Goal: Information Seeking & Learning: Learn about a topic

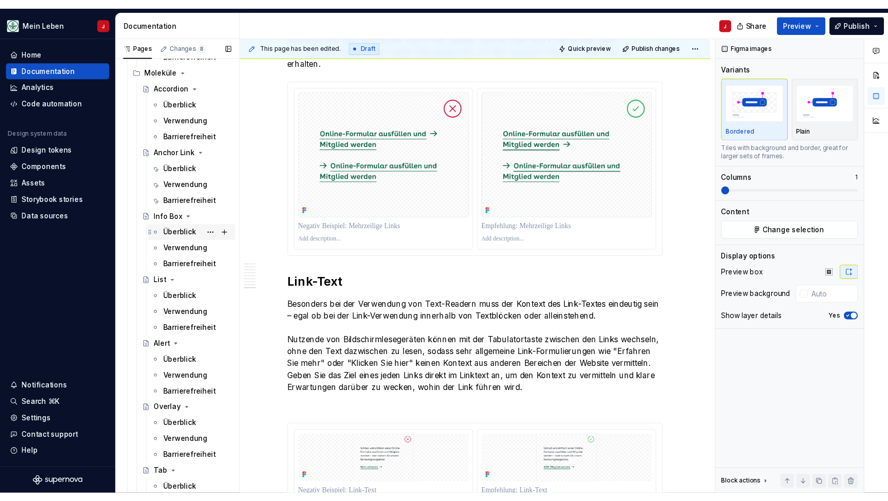
scroll to position [685, 0]
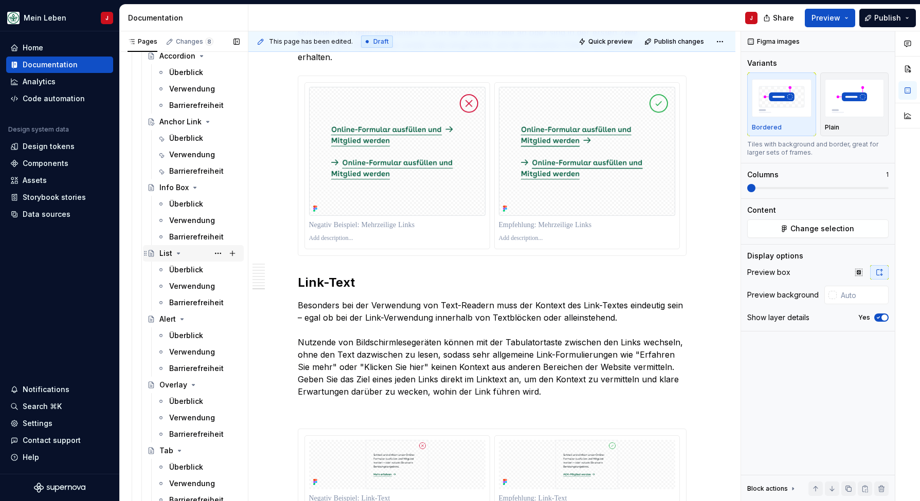
click at [195, 257] on div "List" at bounding box center [199, 253] width 80 height 14
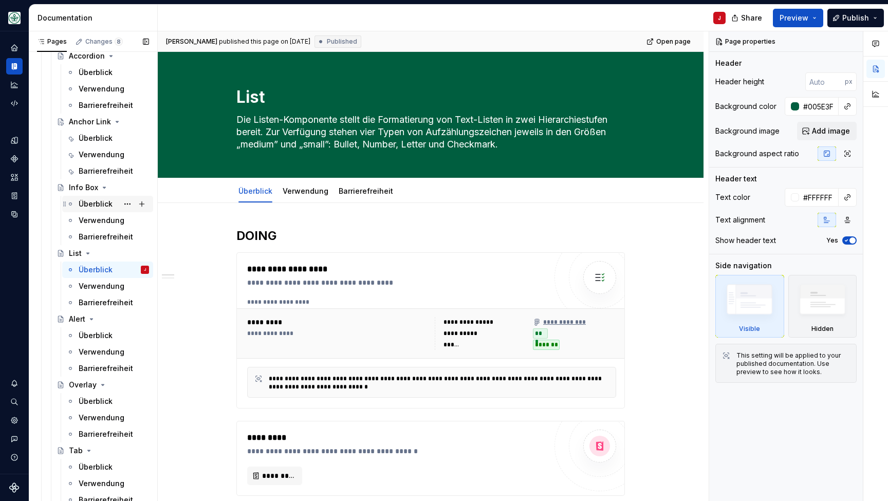
scroll to position [630, 0]
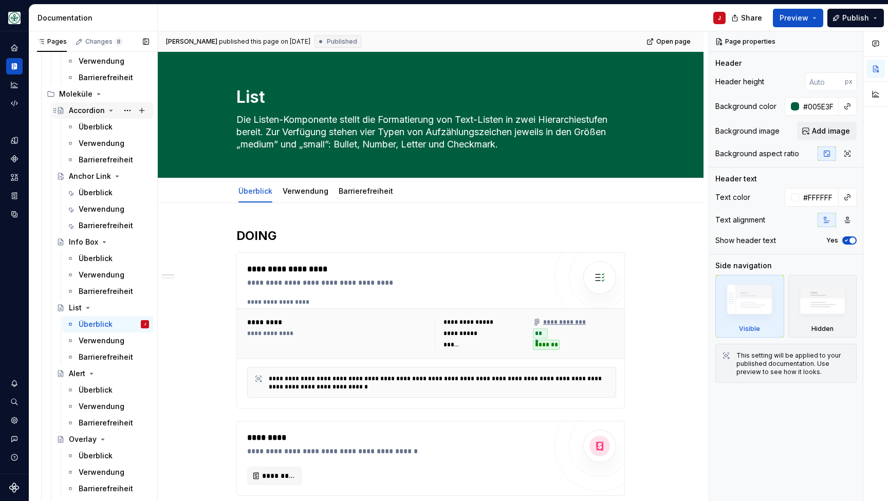
click at [98, 108] on div "Accordion" at bounding box center [87, 110] width 36 height 10
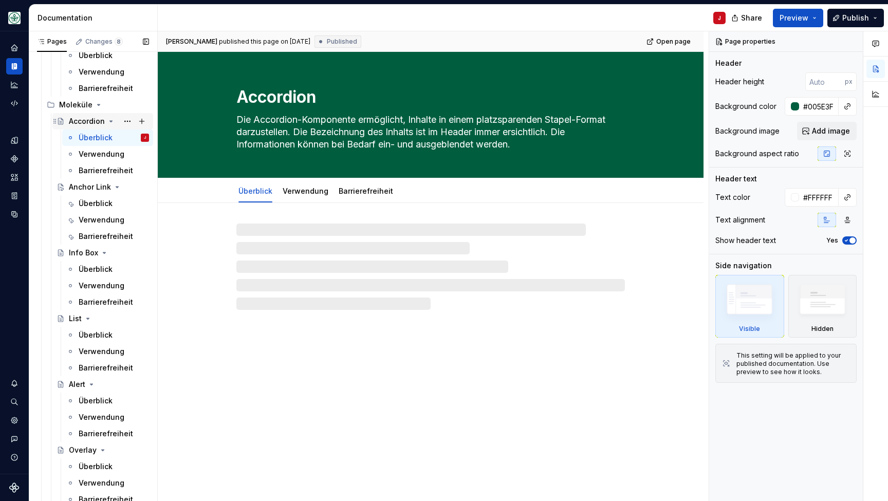
scroll to position [619, 0]
click at [87, 125] on div "Accordion" at bounding box center [87, 122] width 36 height 10
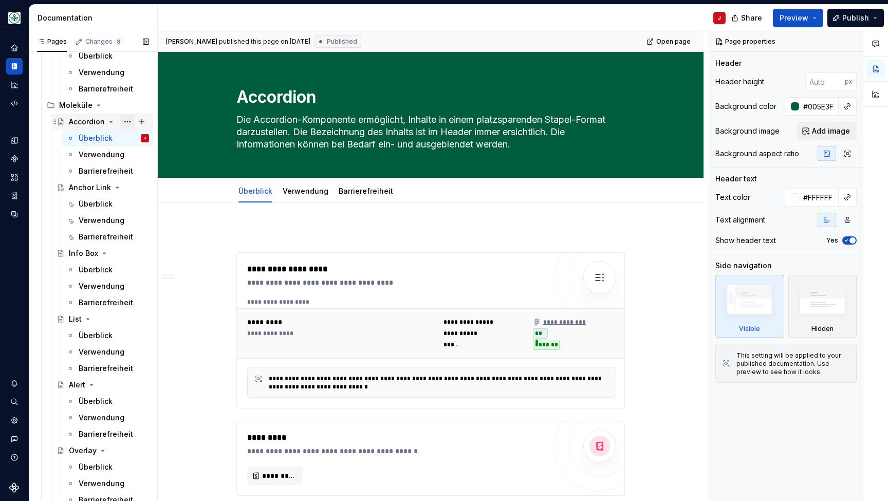
click at [127, 120] on button "Page tree" at bounding box center [127, 122] width 14 height 14
click at [113, 326] on div "Pages Changes 8 Add Accessibility guide for tree Page tree. Navigate the tree w…" at bounding box center [93, 268] width 129 height 475
click at [107, 320] on div "List" at bounding box center [109, 319] width 80 height 14
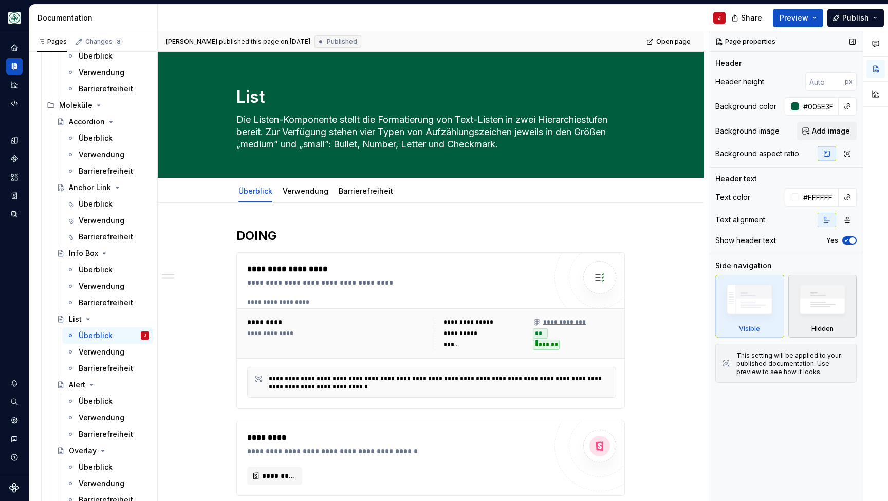
type textarea "*"
